Goal: Task Accomplishment & Management: Complete application form

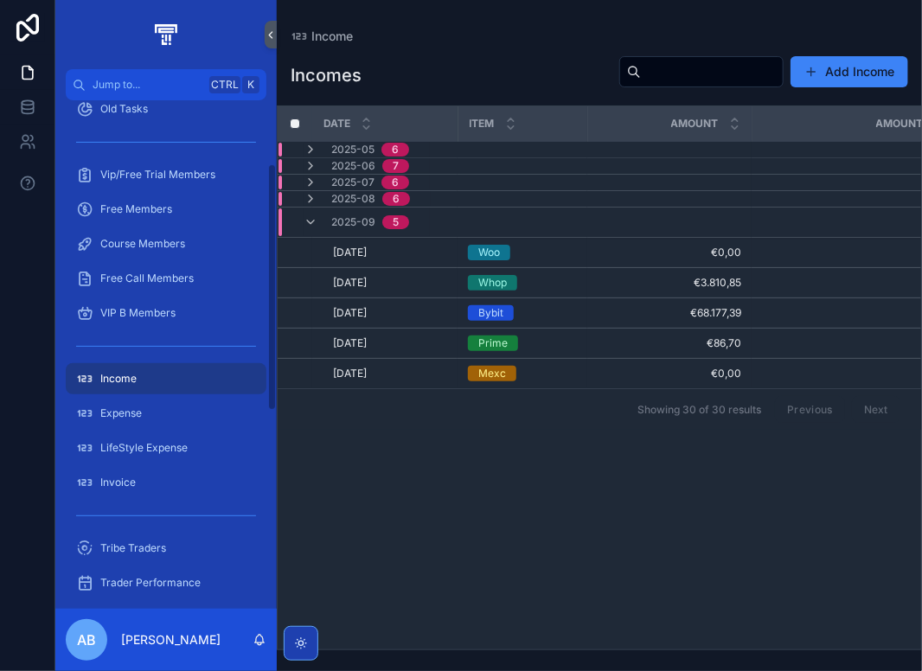
scroll to position [173, 0]
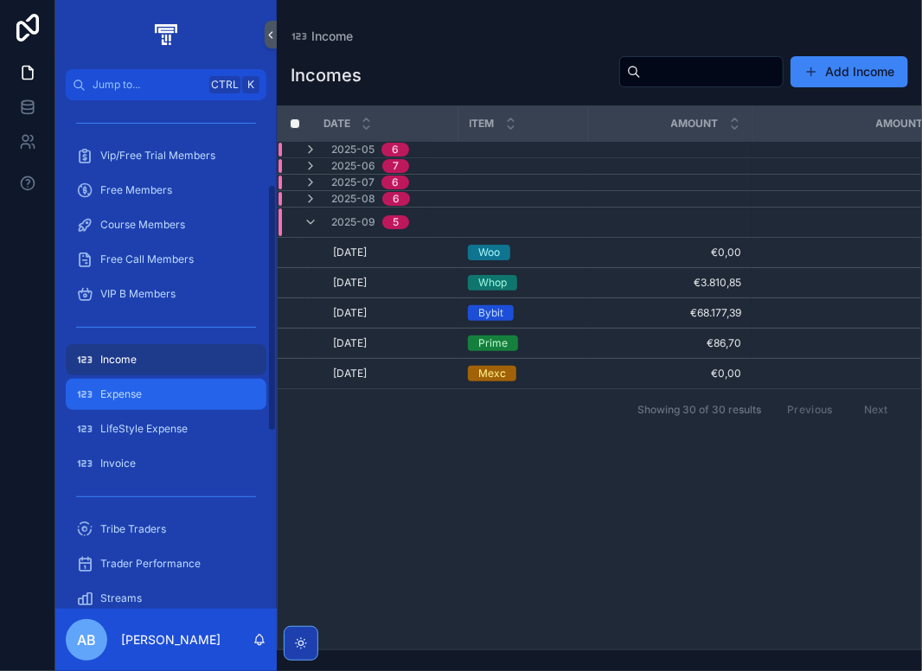
click at [158, 389] on div "Expense" at bounding box center [166, 395] width 180 height 28
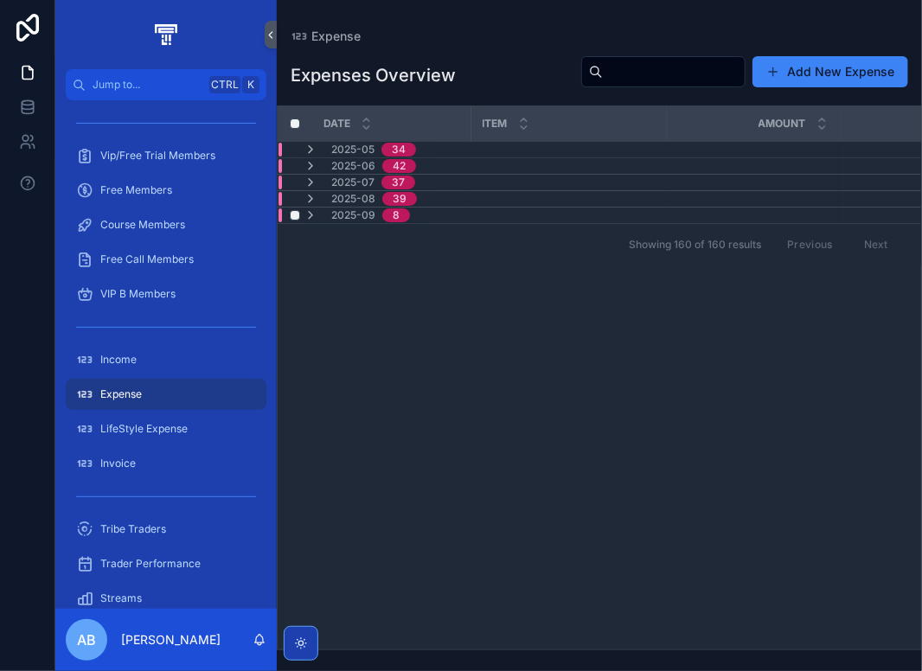
click at [324, 217] on div "2025-09 8" at bounding box center [357, 216] width 106 height 14
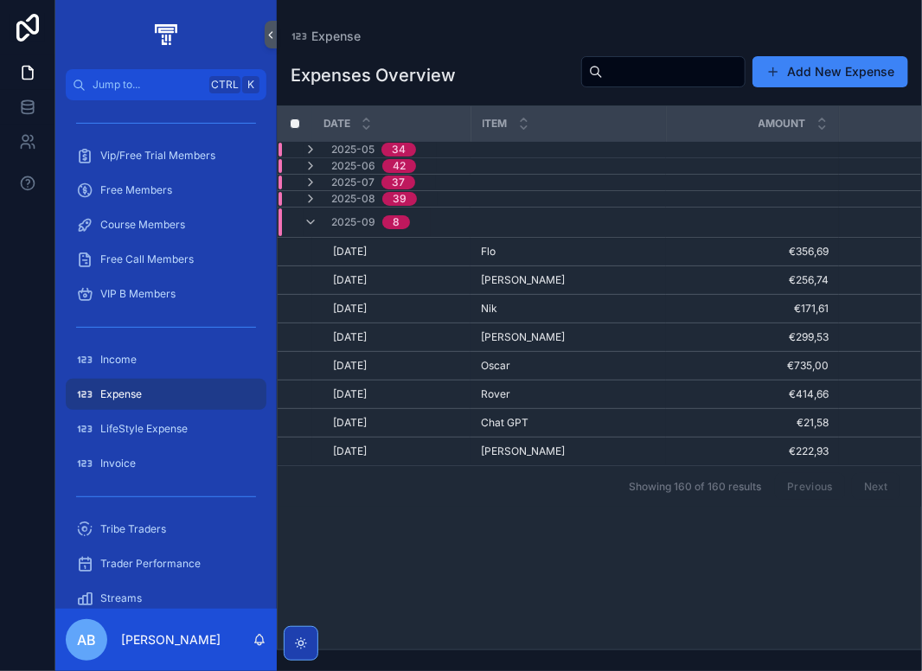
click at [324, 217] on div "2025-09 8" at bounding box center [357, 223] width 106 height 28
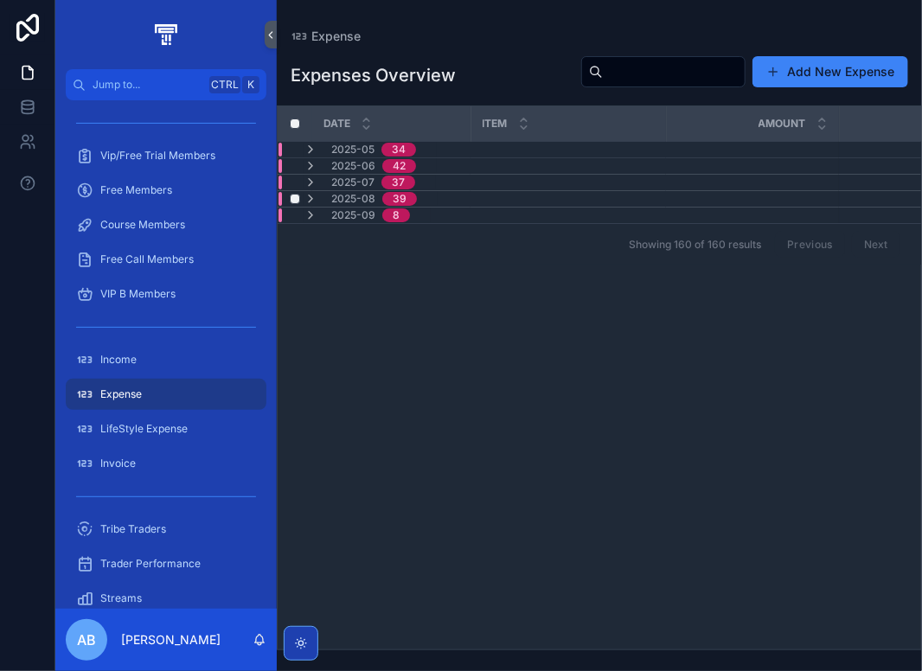
click at [336, 192] on span "2025-08" at bounding box center [353, 199] width 44 height 14
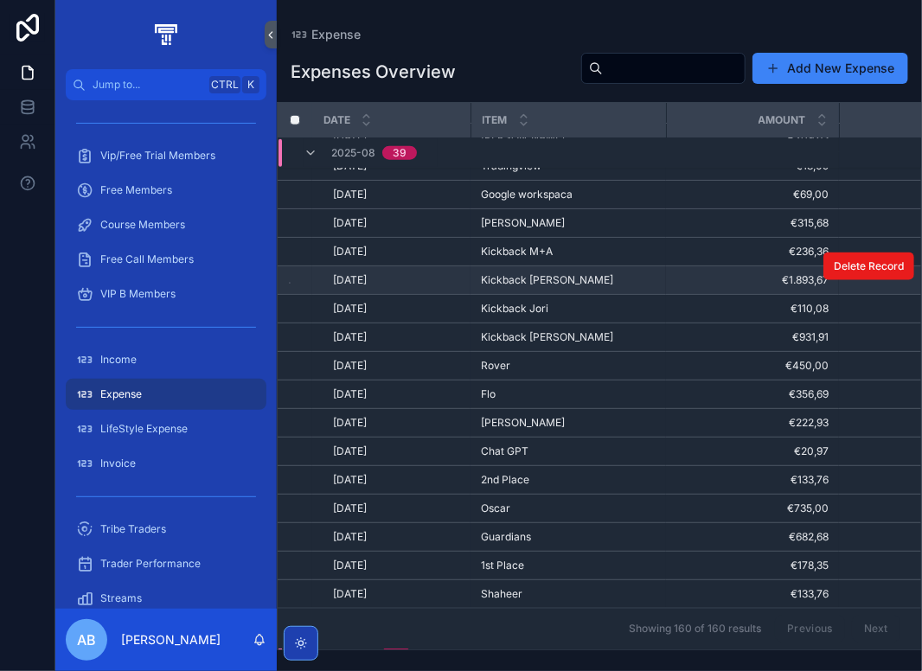
scroll to position [789, 0]
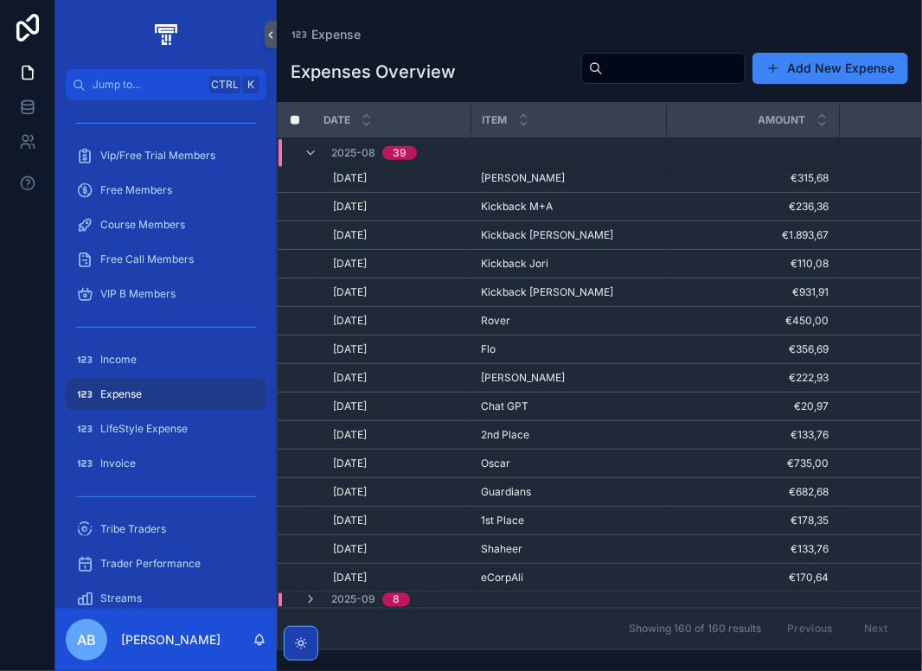
drag, startPoint x: 312, startPoint y: 145, endPoint x: 369, endPoint y: 226, distance: 99.2
click at [312, 146] on icon "scrollable content" at bounding box center [311, 153] width 14 height 14
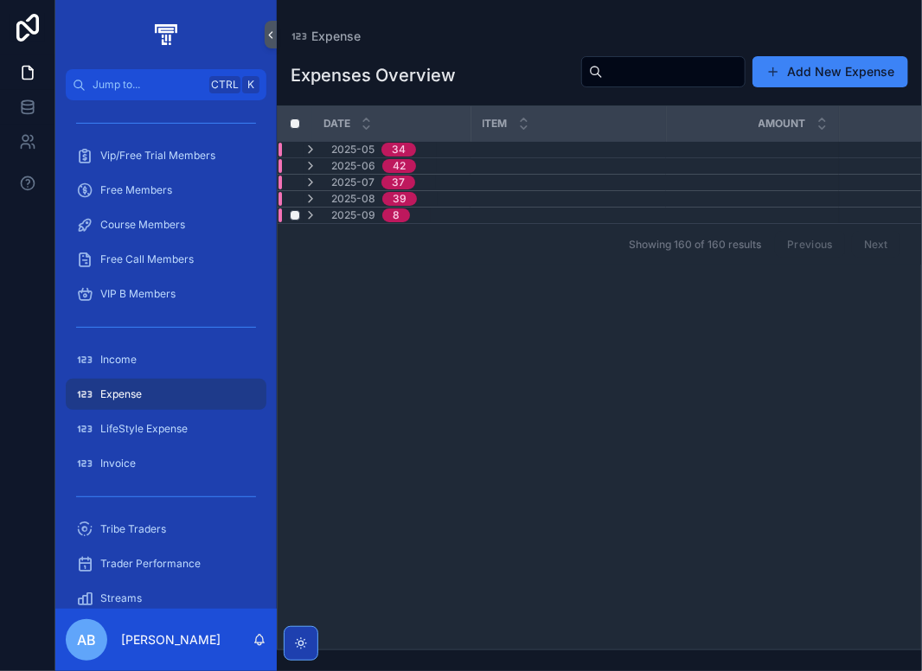
click at [354, 220] on span "2025-09" at bounding box center [353, 216] width 44 height 14
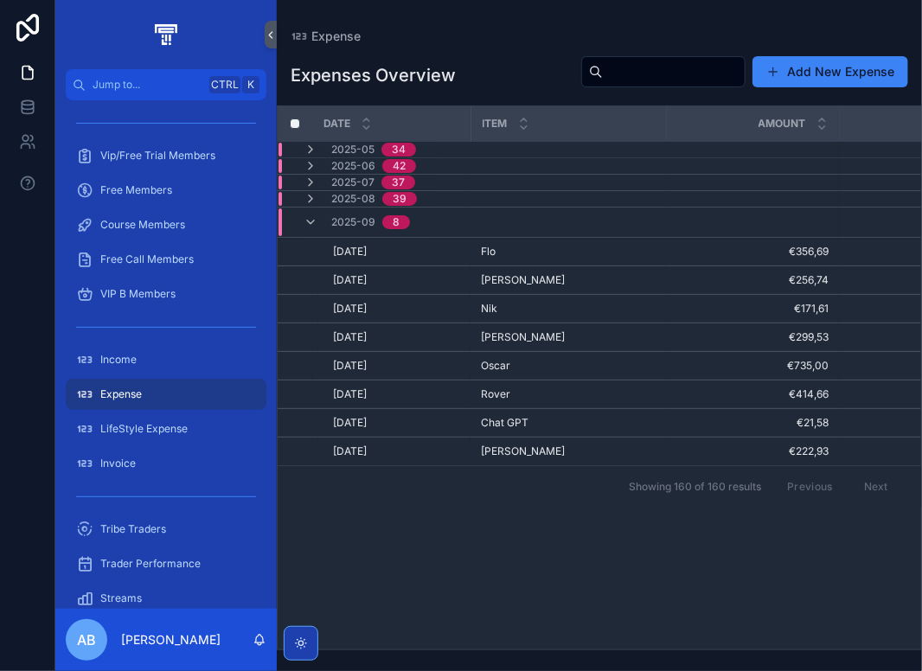
click at [354, 220] on span "2025-09" at bounding box center [353, 222] width 44 height 14
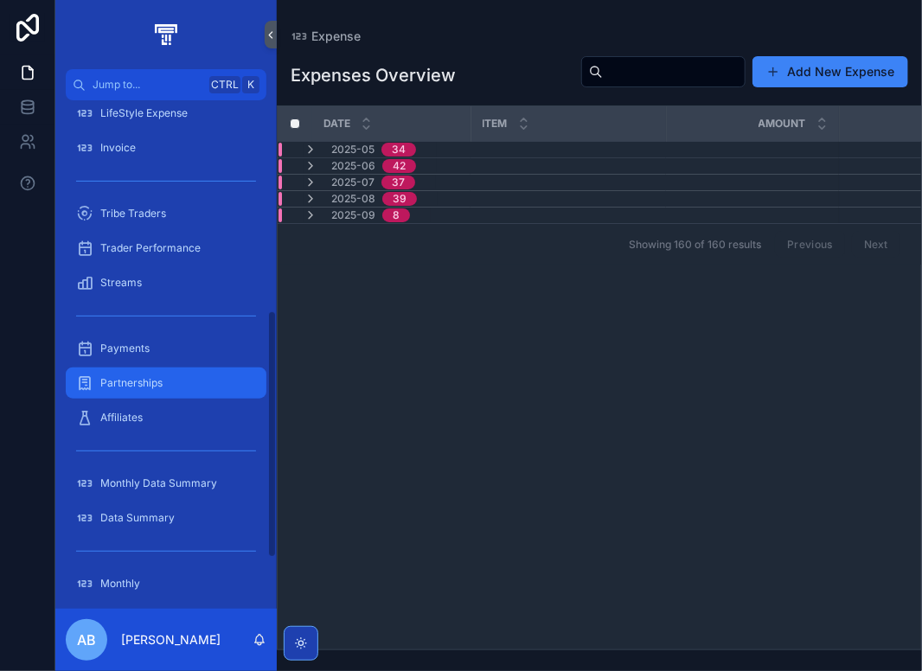
scroll to position [519, 0]
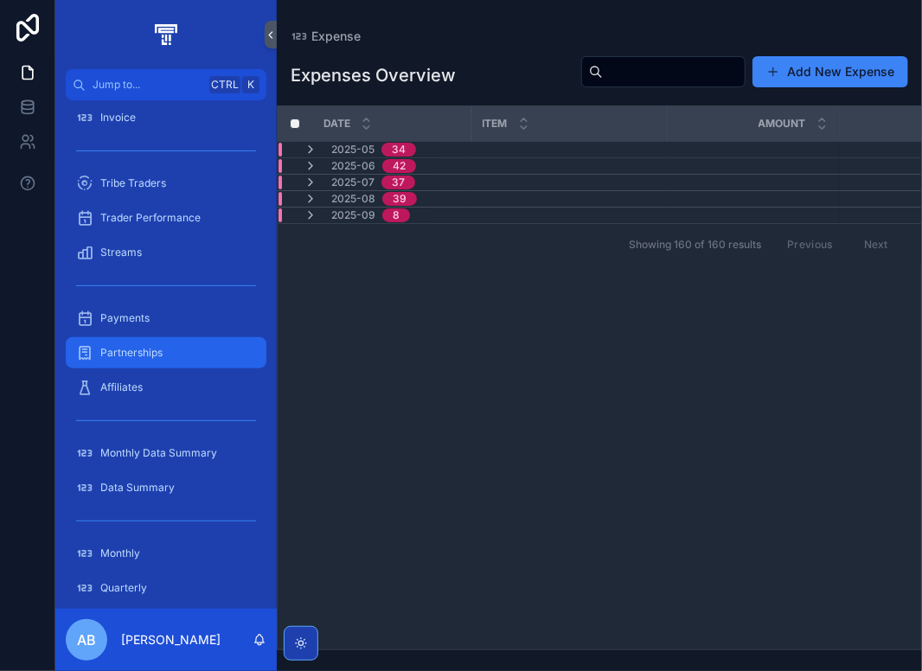
click at [163, 363] on div "Partnerships" at bounding box center [166, 353] width 180 height 28
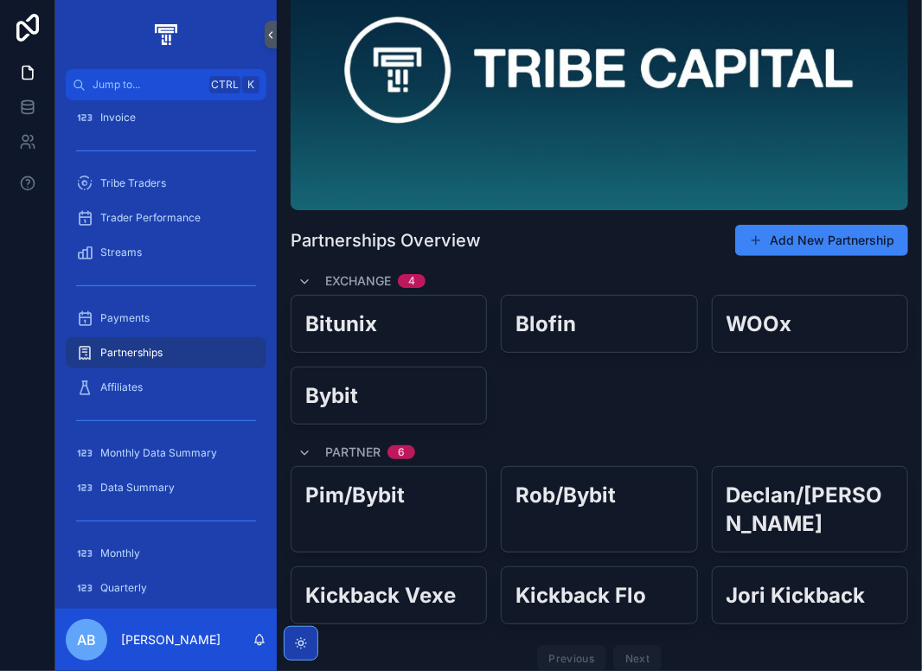
scroll to position [154, 0]
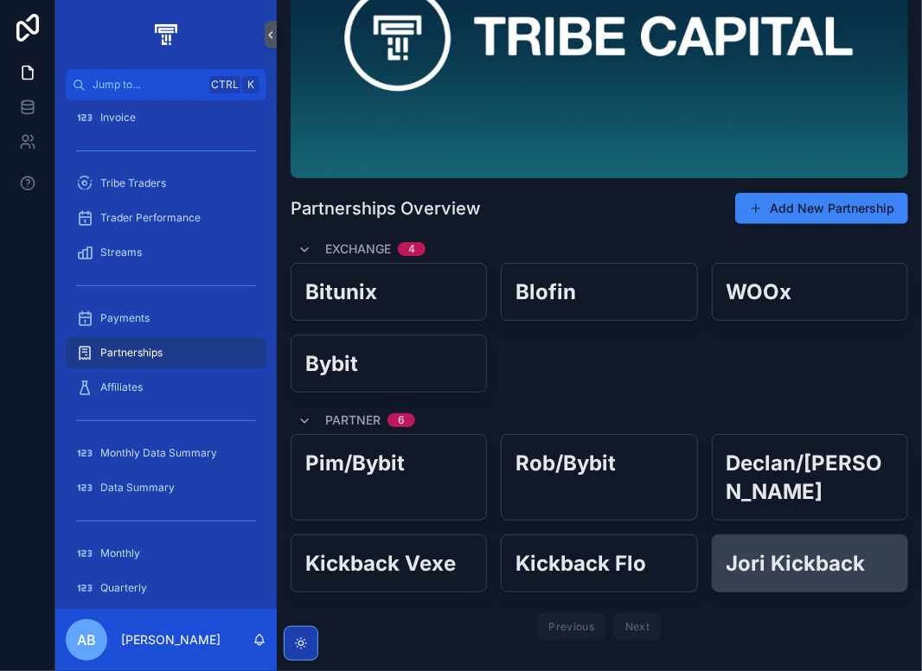
click at [760, 549] on h2 "Jori Kickback" at bounding box center [810, 563] width 167 height 29
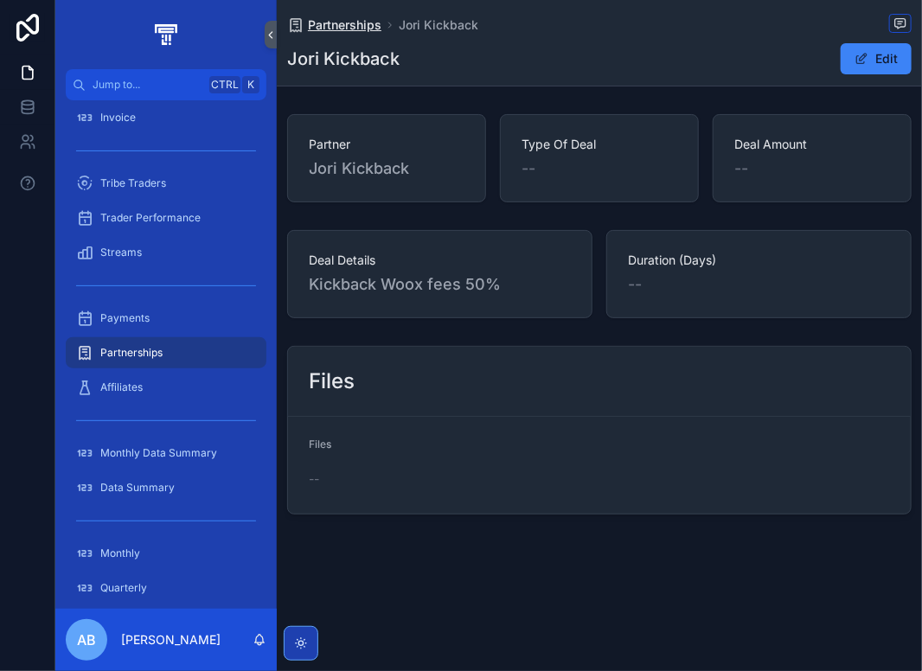
click at [329, 20] on span "Partnerships" at bounding box center [345, 24] width 74 height 17
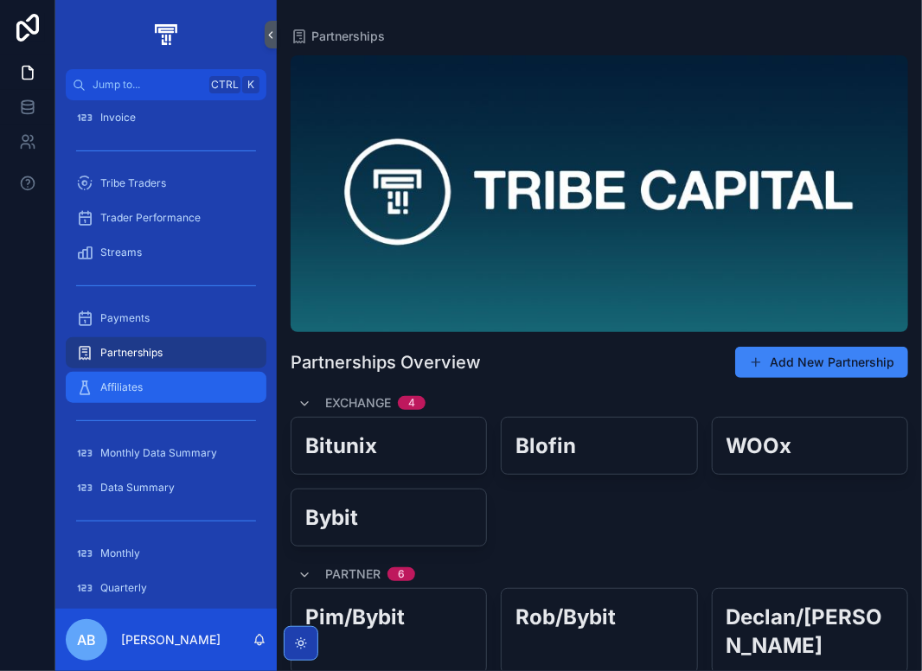
click at [146, 377] on div "Affiliates" at bounding box center [166, 388] width 180 height 28
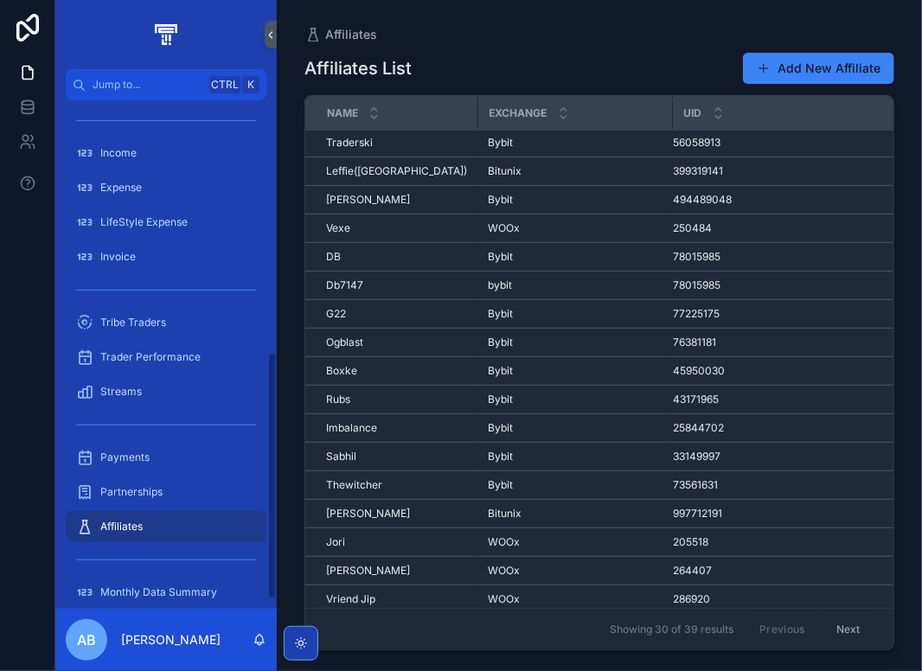
scroll to position [260, 0]
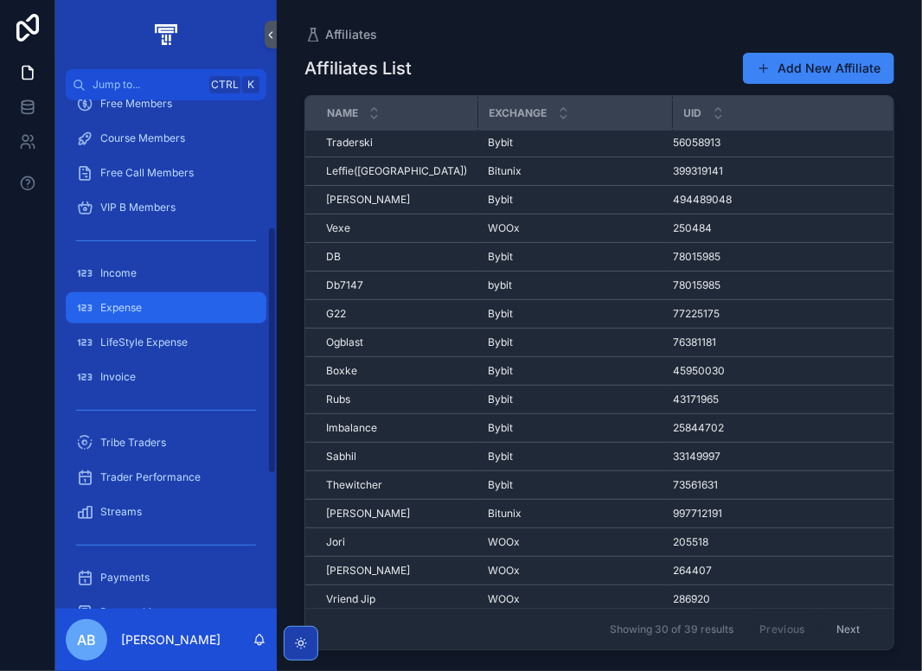
click at [156, 304] on div "Expense" at bounding box center [166, 308] width 180 height 28
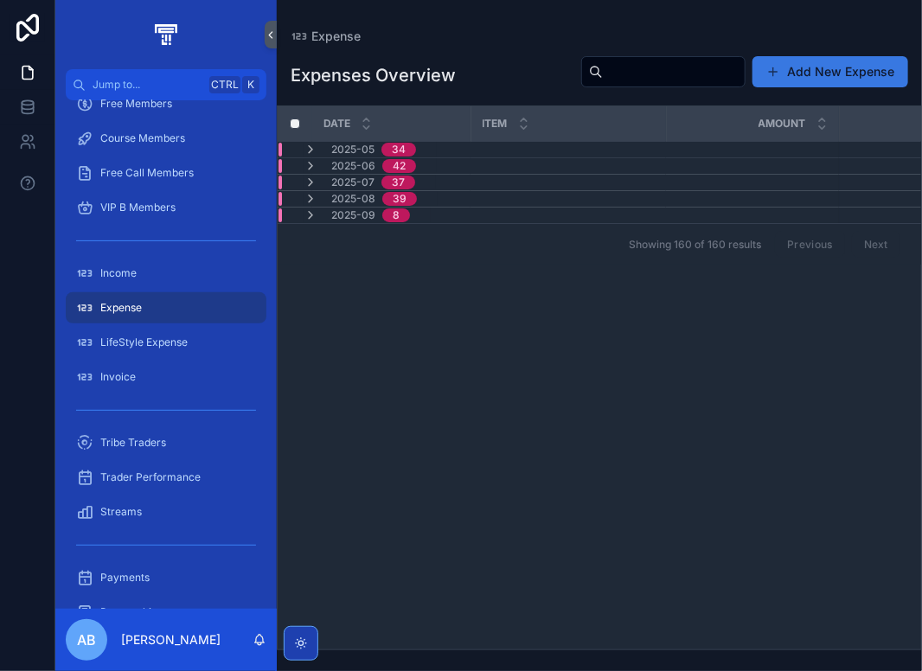
click at [806, 75] on button "Add New Expense" at bounding box center [831, 71] width 156 height 31
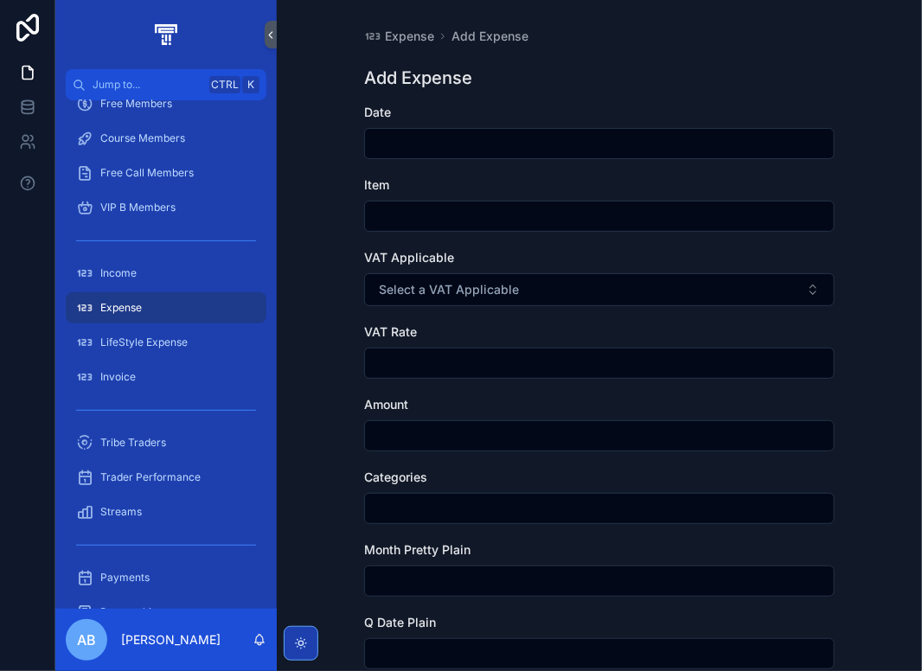
click at [411, 134] on input "scrollable content" at bounding box center [599, 144] width 469 height 24
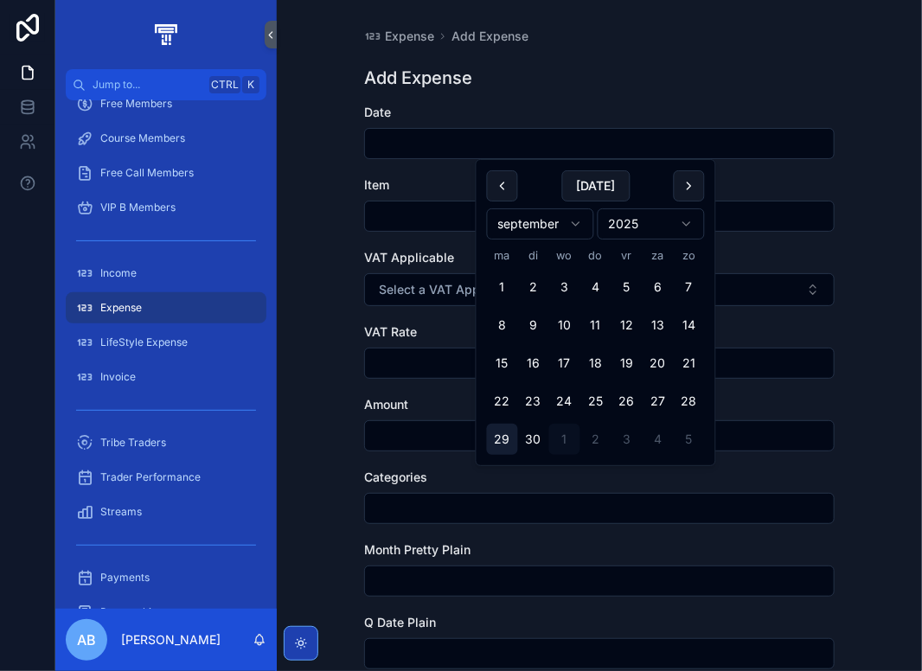
click at [510, 436] on button "29" at bounding box center [502, 439] width 31 height 31
type input "*********"
click at [382, 217] on input "scrollable content" at bounding box center [599, 216] width 469 height 24
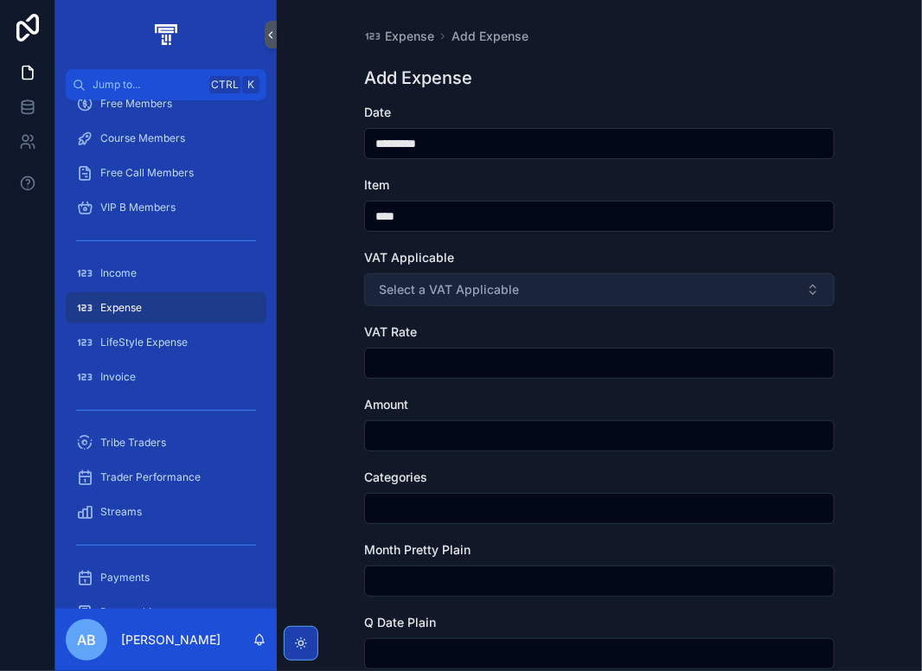
type input "****"
click at [434, 283] on span "Select a VAT Applicable" at bounding box center [449, 289] width 140 height 17
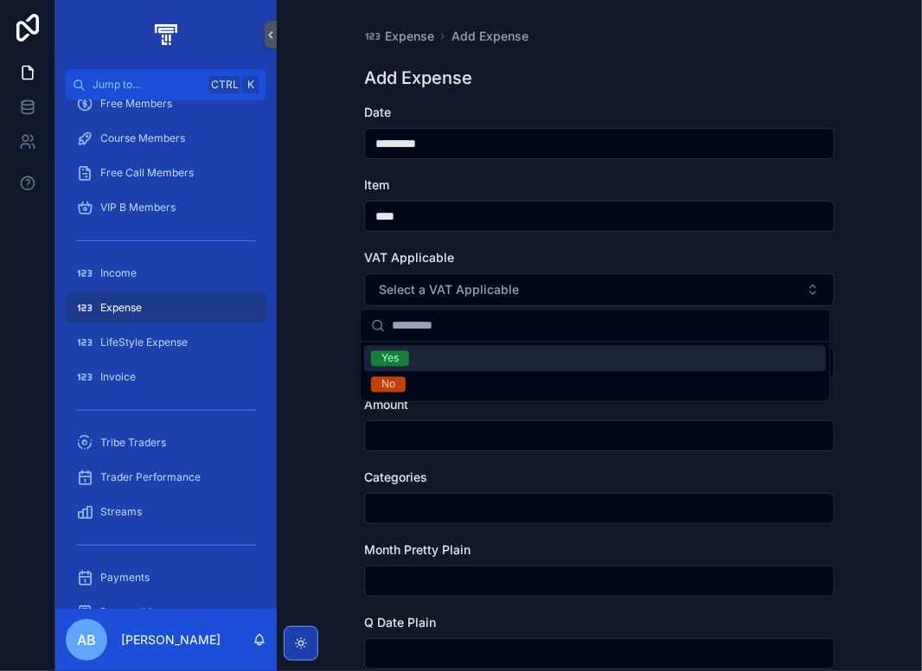
click at [413, 363] on div "Yes" at bounding box center [595, 359] width 462 height 26
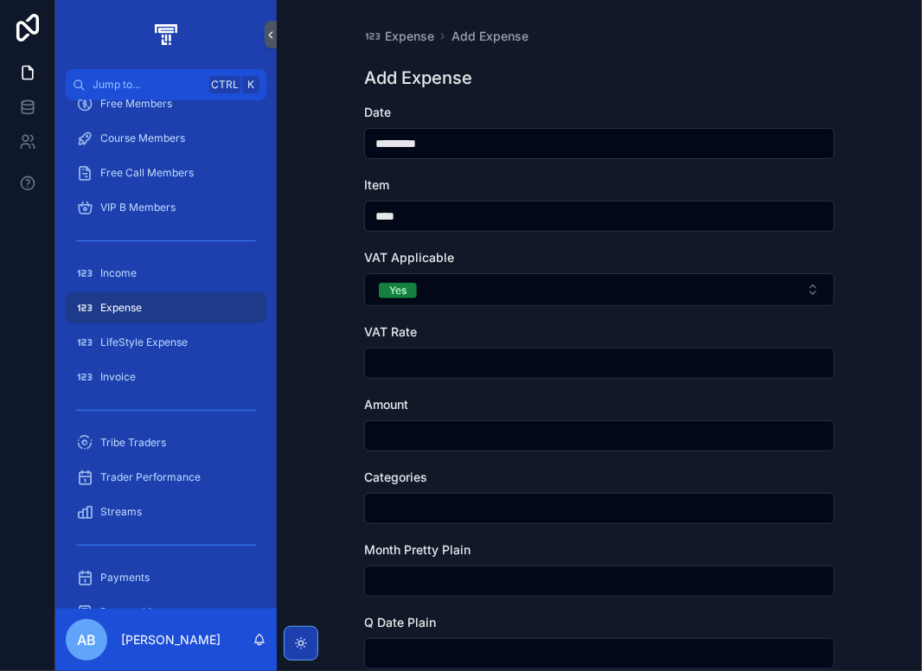
click at [412, 360] on input "scrollable content" at bounding box center [599, 363] width 469 height 24
type input "****"
click at [399, 430] on input "scrollable content" at bounding box center [599, 436] width 469 height 24
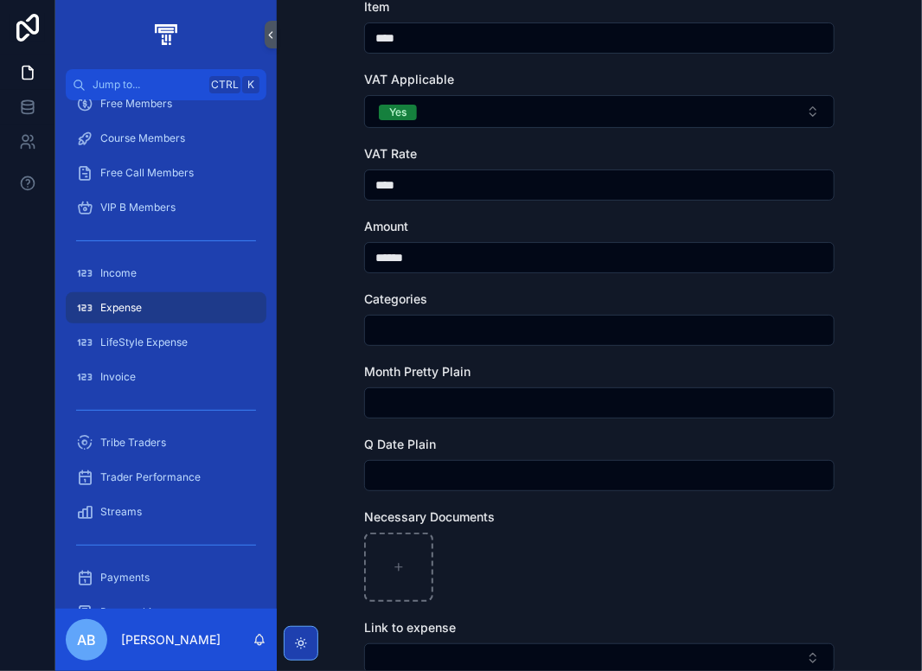
scroll to position [260, 0]
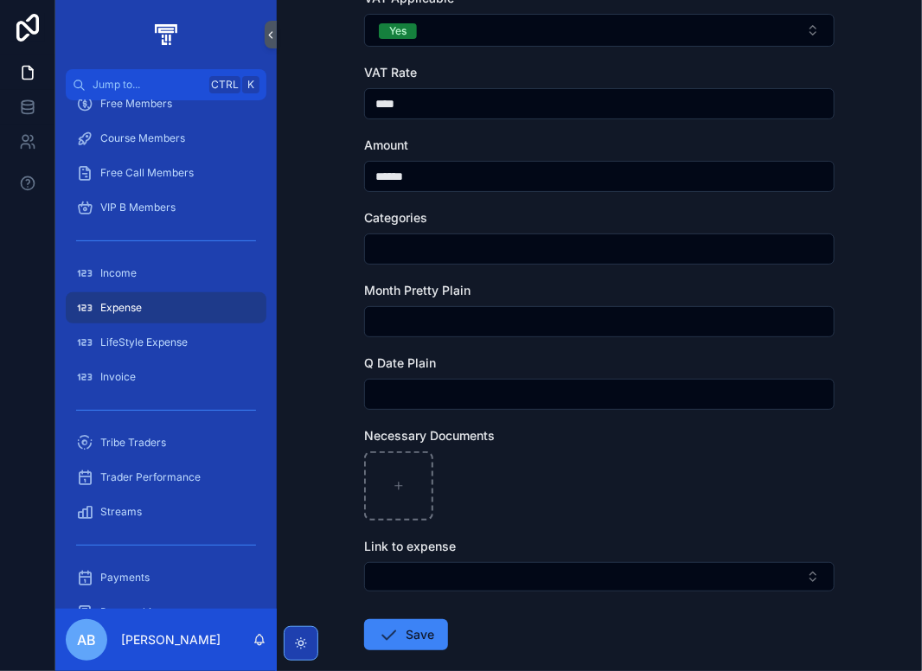
type input "******"
click at [434, 330] on input "scrollable content" at bounding box center [599, 322] width 469 height 24
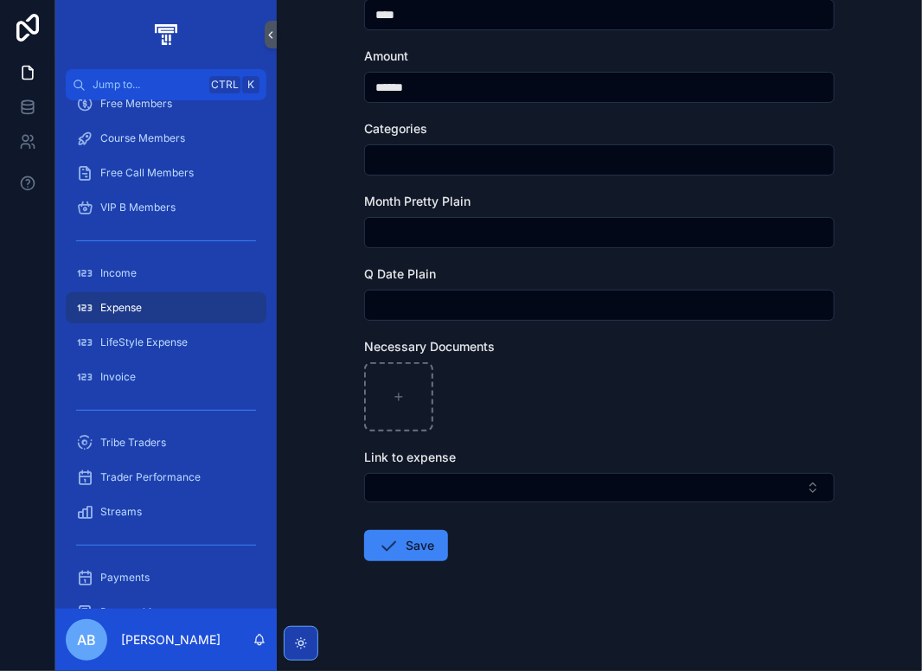
scroll to position [350, 0]
click at [416, 549] on button "Save" at bounding box center [406, 545] width 84 height 31
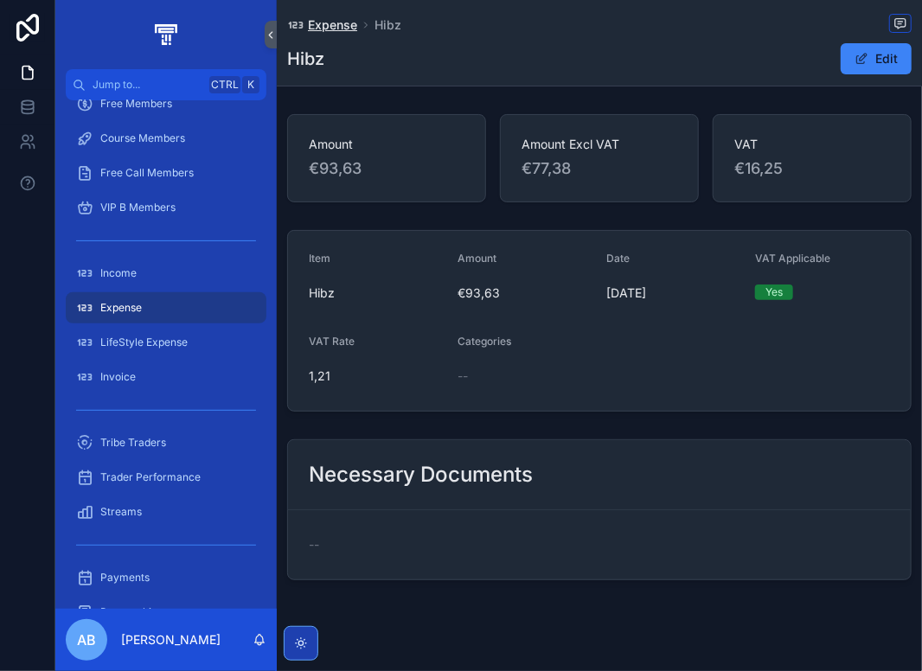
click at [331, 27] on span "Expense" at bounding box center [332, 24] width 49 height 17
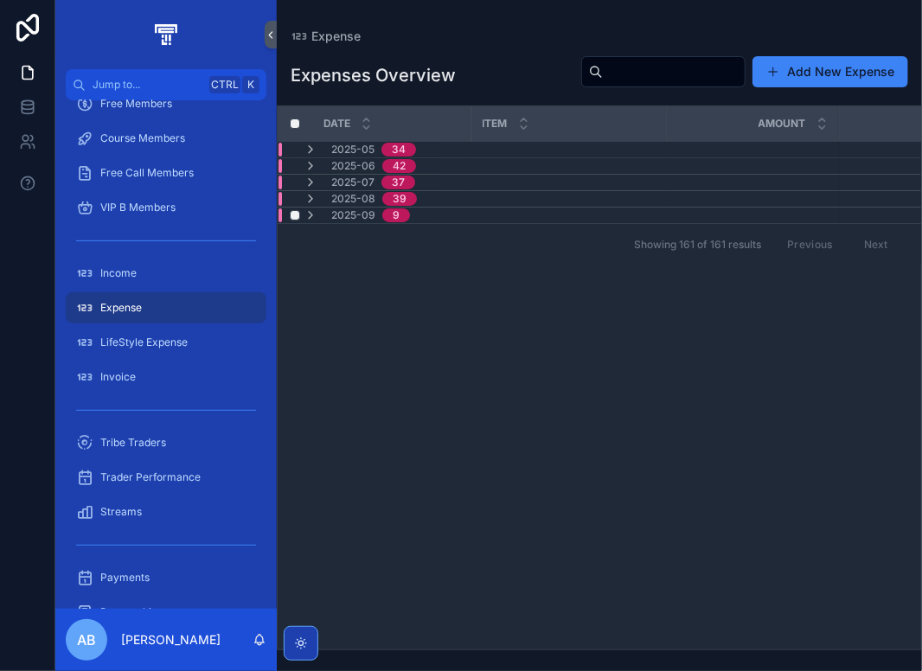
click at [363, 214] on span "2025-09" at bounding box center [353, 216] width 44 height 14
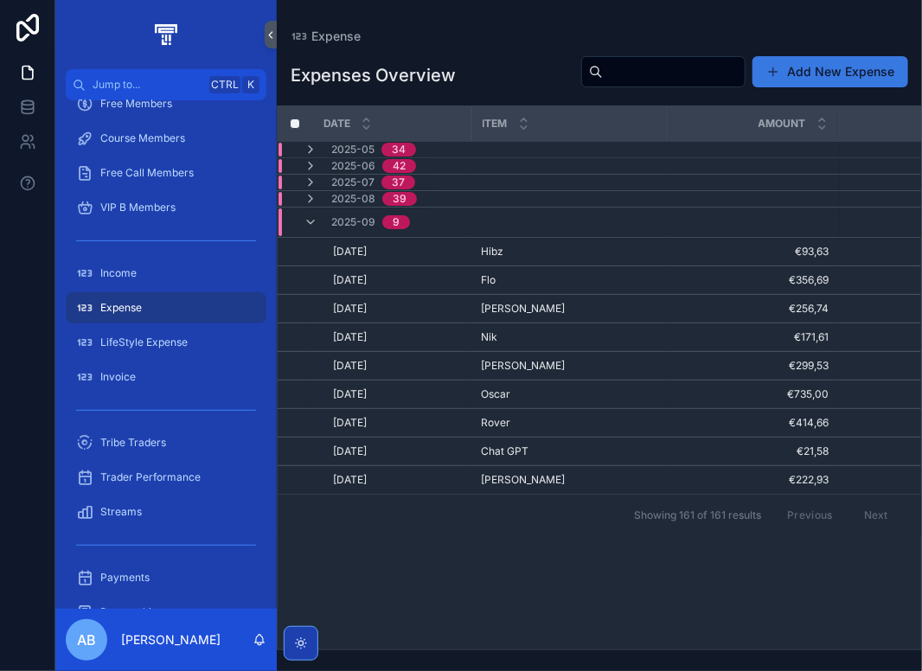
click at [802, 75] on button "Add New Expense" at bounding box center [831, 71] width 156 height 31
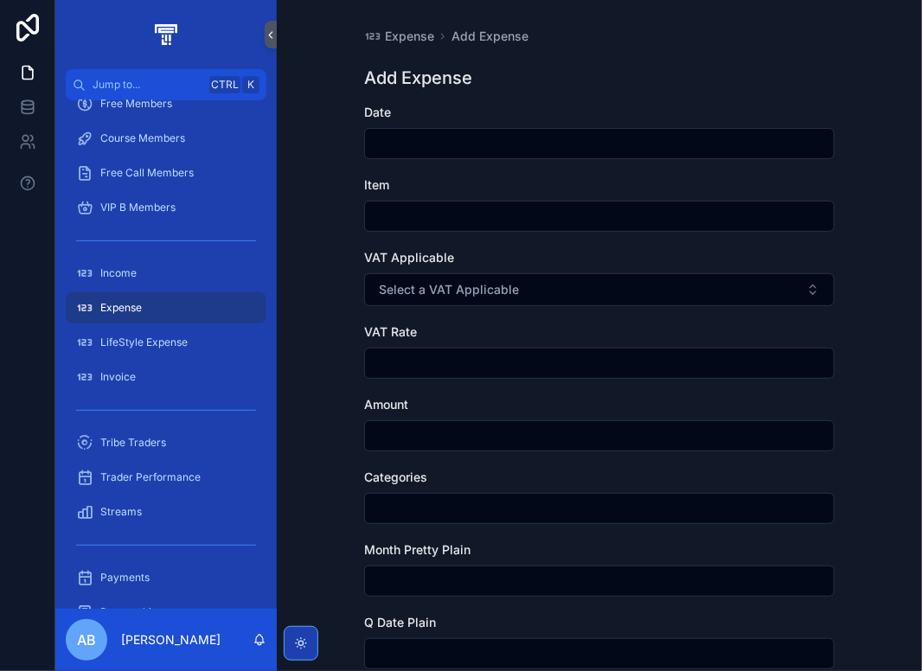
click at [413, 144] on input "scrollable content" at bounding box center [599, 144] width 469 height 24
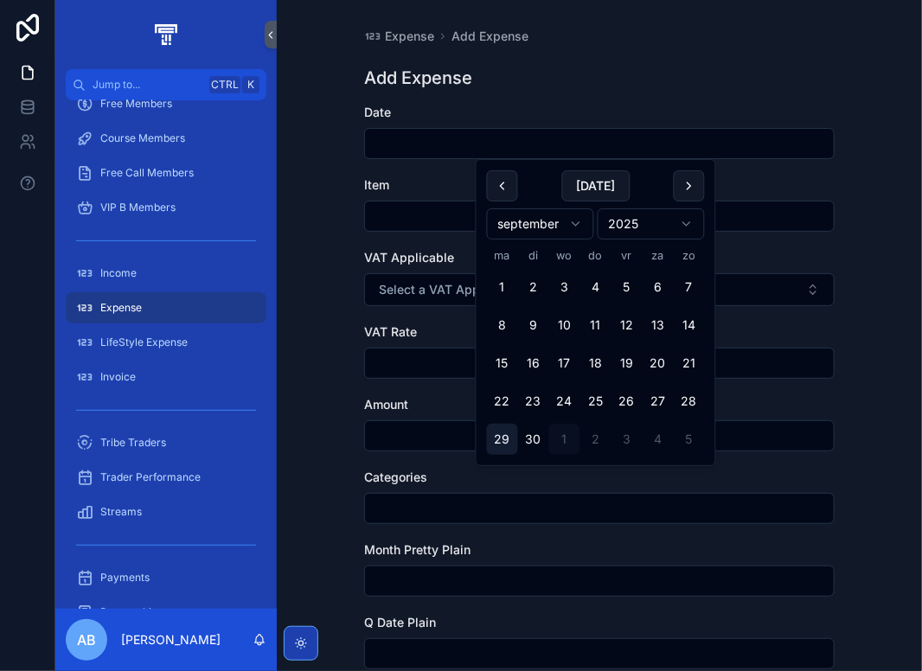
click at [505, 438] on button "29" at bounding box center [502, 439] width 31 height 31
type input "*********"
click at [400, 226] on input "scrollable content" at bounding box center [599, 216] width 469 height 24
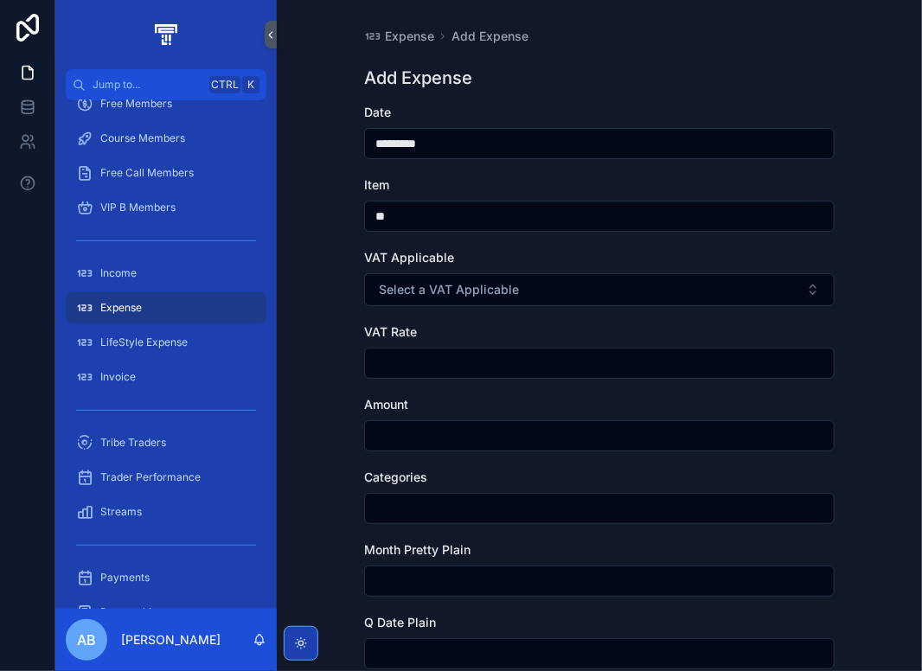
type input "*****"
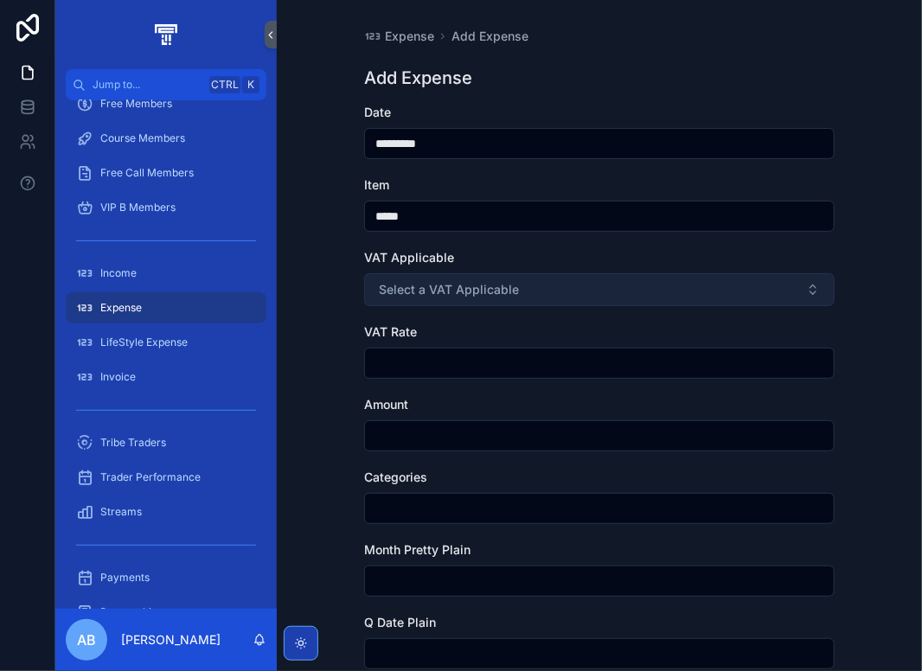
click at [469, 287] on span "Select a VAT Applicable" at bounding box center [449, 289] width 140 height 17
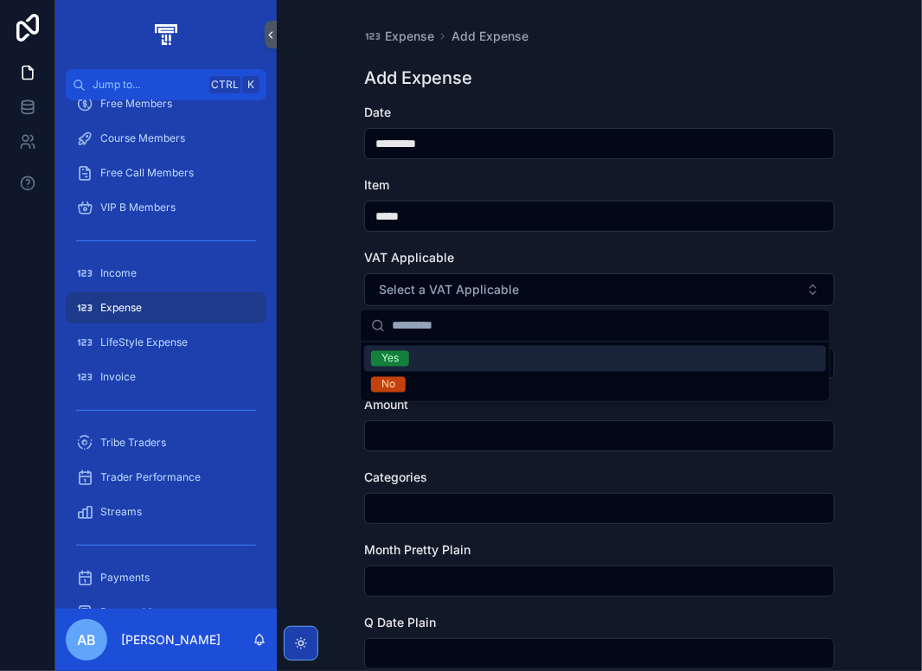
click at [433, 358] on div "Yes" at bounding box center [595, 359] width 462 height 26
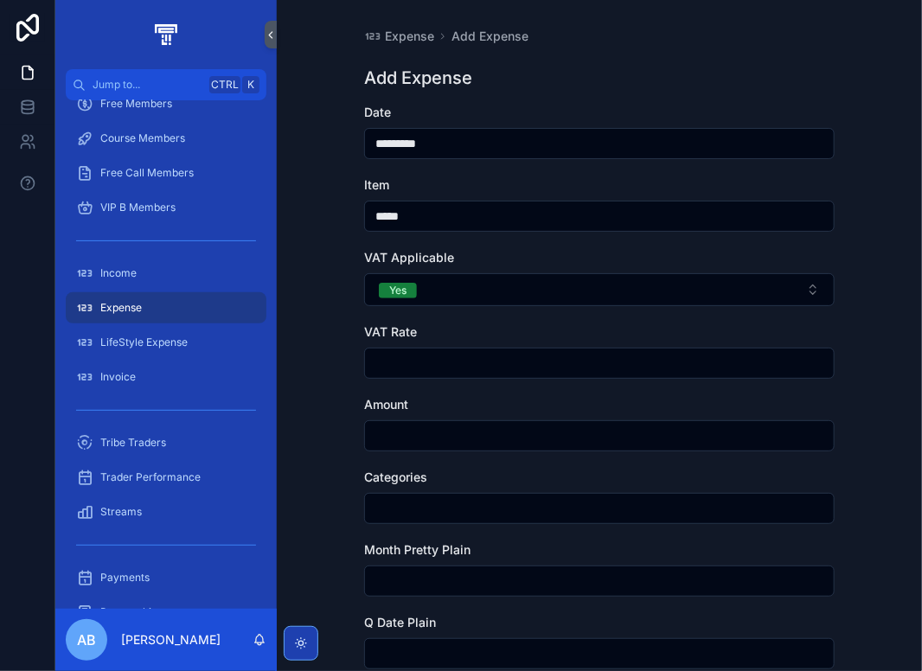
click at [403, 359] on input "scrollable content" at bounding box center [599, 363] width 469 height 24
type input "****"
click at [400, 432] on input "scrollable content" at bounding box center [599, 436] width 469 height 24
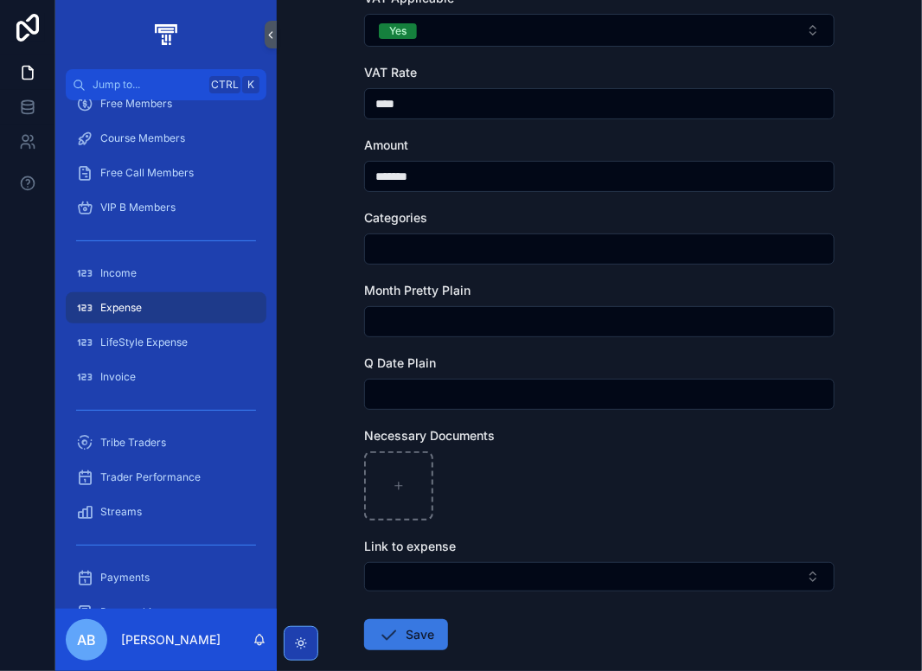
type input "*******"
click at [408, 633] on button "Save" at bounding box center [406, 635] width 84 height 31
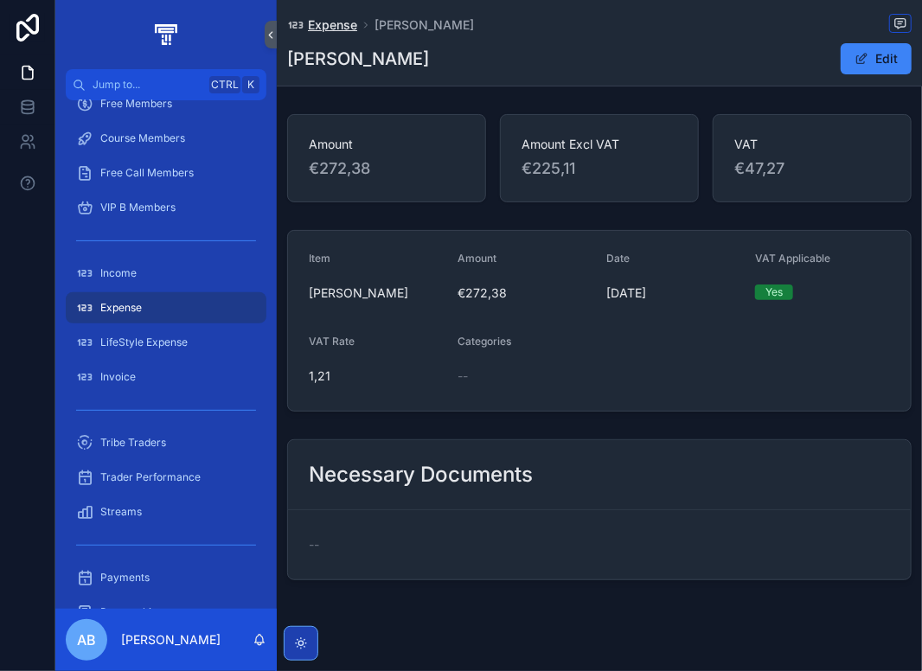
click at [331, 26] on span "Expense" at bounding box center [332, 24] width 49 height 17
